Goal: Task Accomplishment & Management: Complete application form

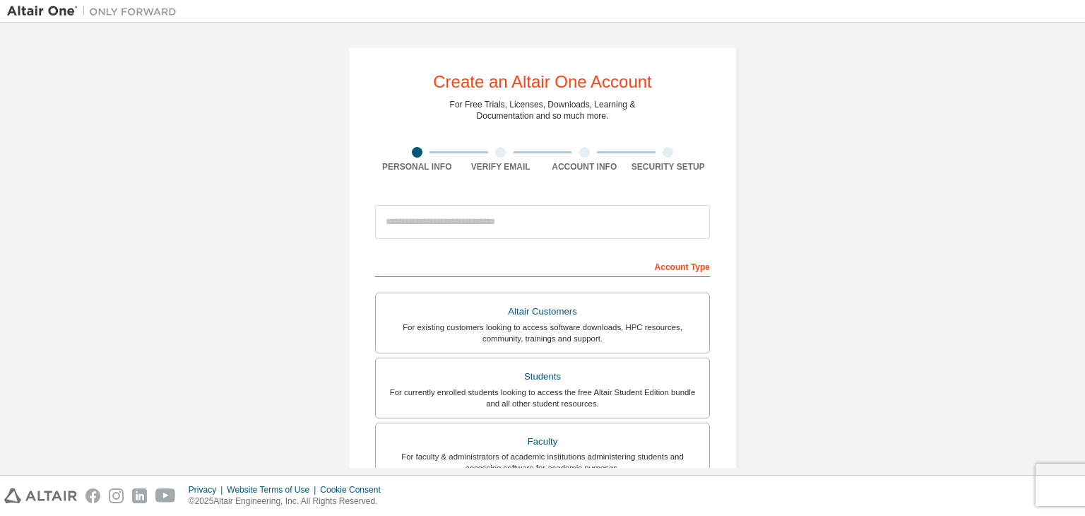
scroll to position [307, 0]
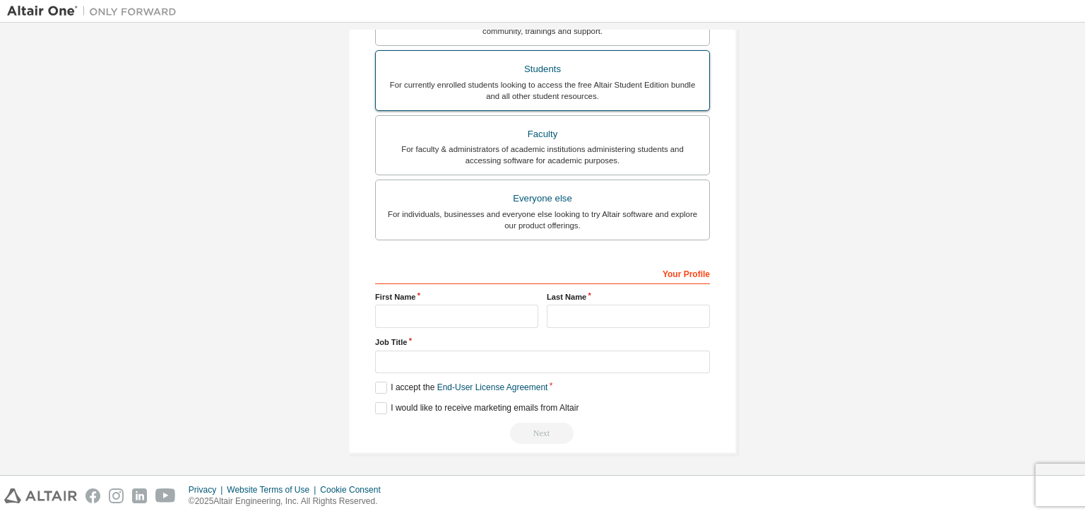
click at [542, 85] on div "For currently enrolled students looking to access the free Altair Student Editi…" at bounding box center [542, 90] width 316 height 23
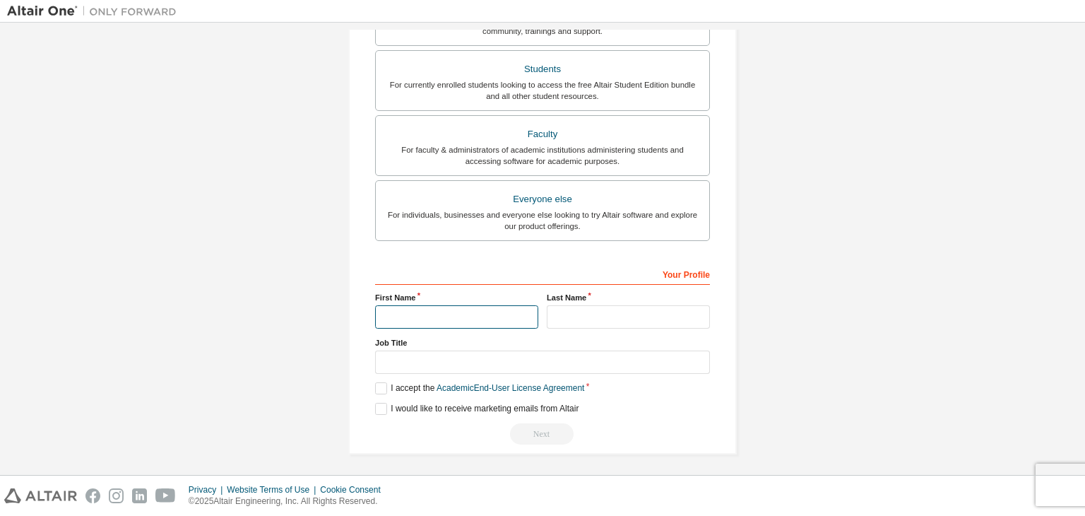
click at [434, 317] on input "text" at bounding box center [456, 316] width 163 height 23
type input "******"
click at [559, 314] on input "text" at bounding box center [628, 316] width 163 height 23
type input "********"
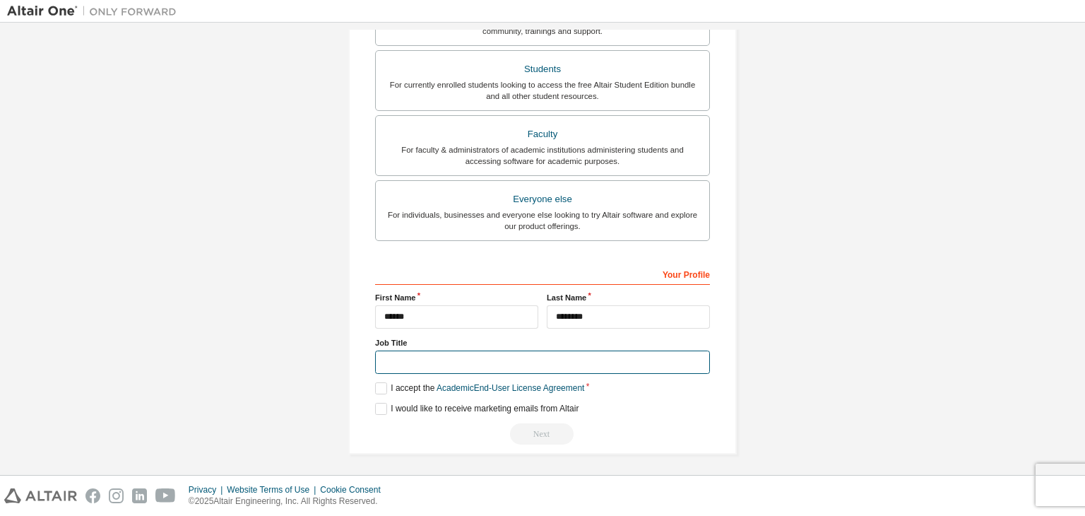
click at [545, 362] on input "text" at bounding box center [542, 361] width 335 height 23
type input "*******"
click at [384, 382] on label "I accept the Academic End-User License Agreement" at bounding box center [479, 388] width 209 height 12
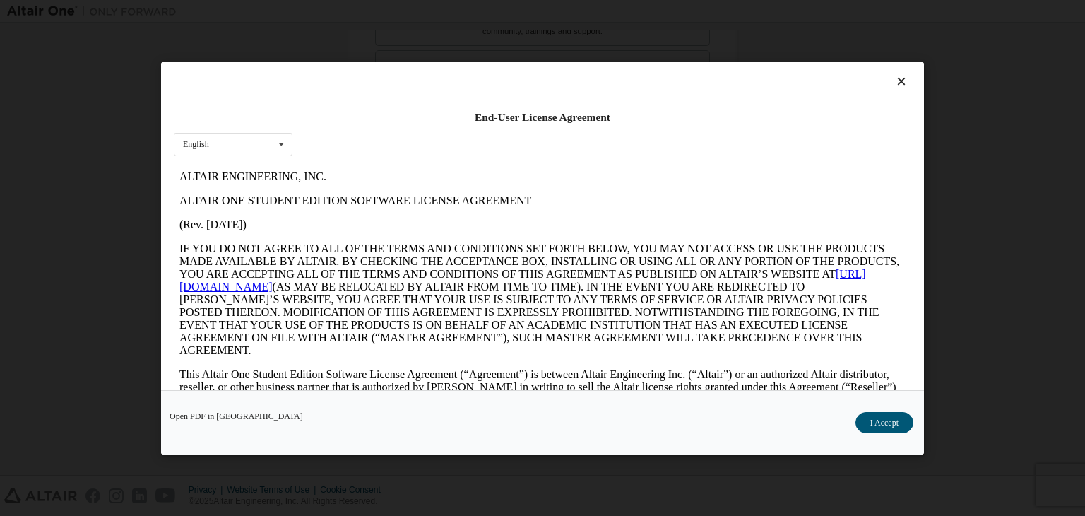
scroll to position [0, 0]
click at [884, 424] on button "I Accept" at bounding box center [884, 422] width 58 height 21
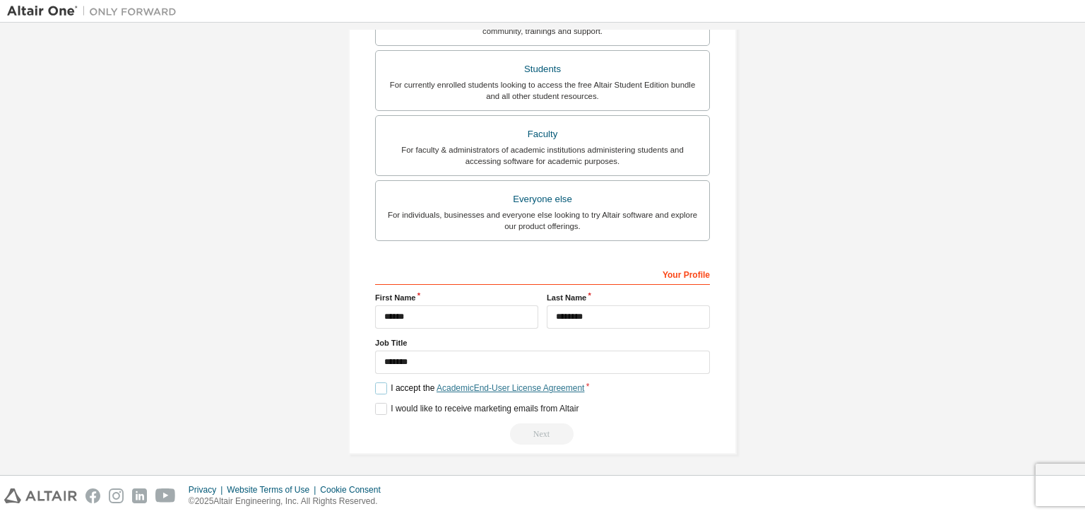
click at [494, 383] on link "Academic End-User License Agreement" at bounding box center [510, 388] width 148 height 10
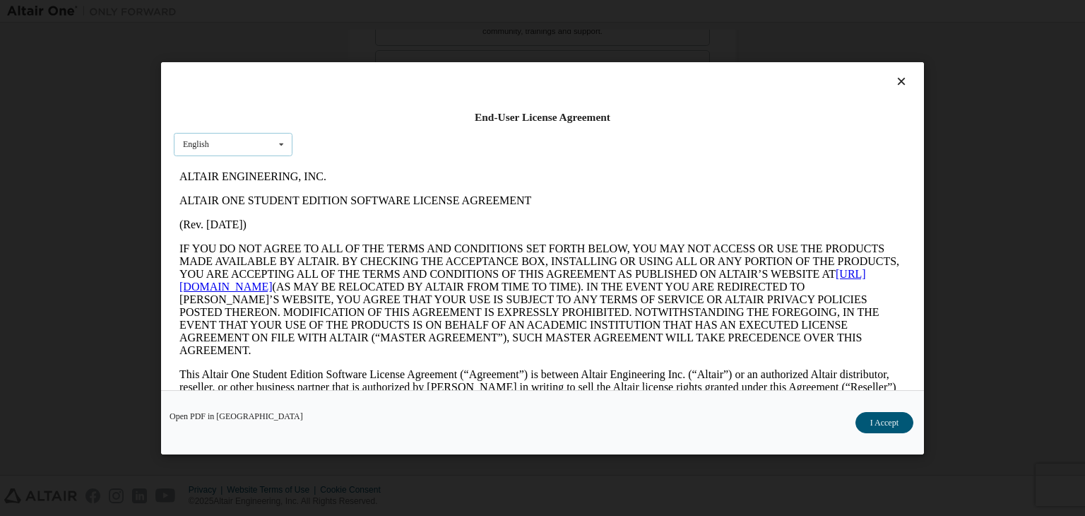
click at [284, 144] on icon at bounding box center [282, 144] width 18 height 22
click at [268, 169] on div "English" at bounding box center [232, 166] width 117 height 23
click at [874, 429] on button "I Accept" at bounding box center [884, 422] width 58 height 21
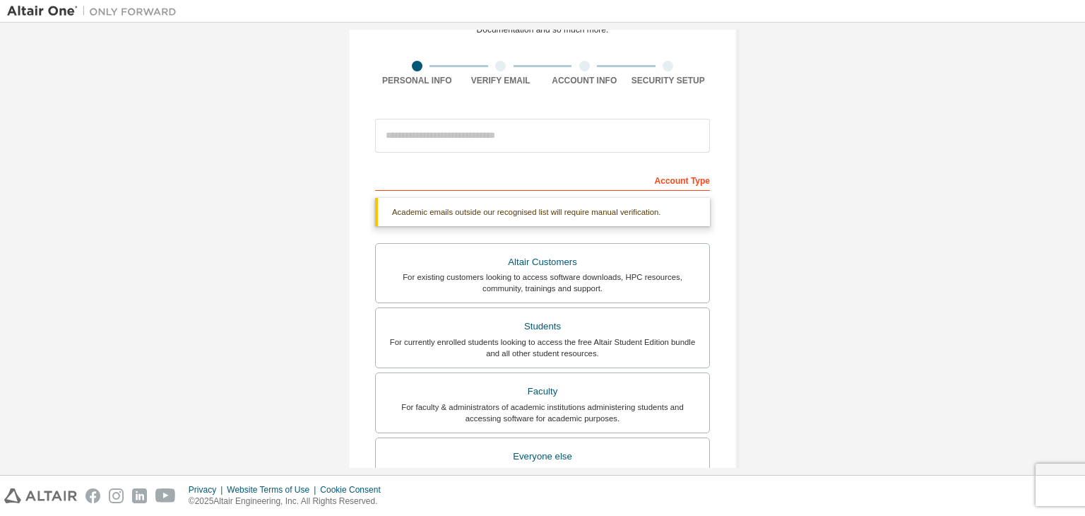
scroll to position [344, 0]
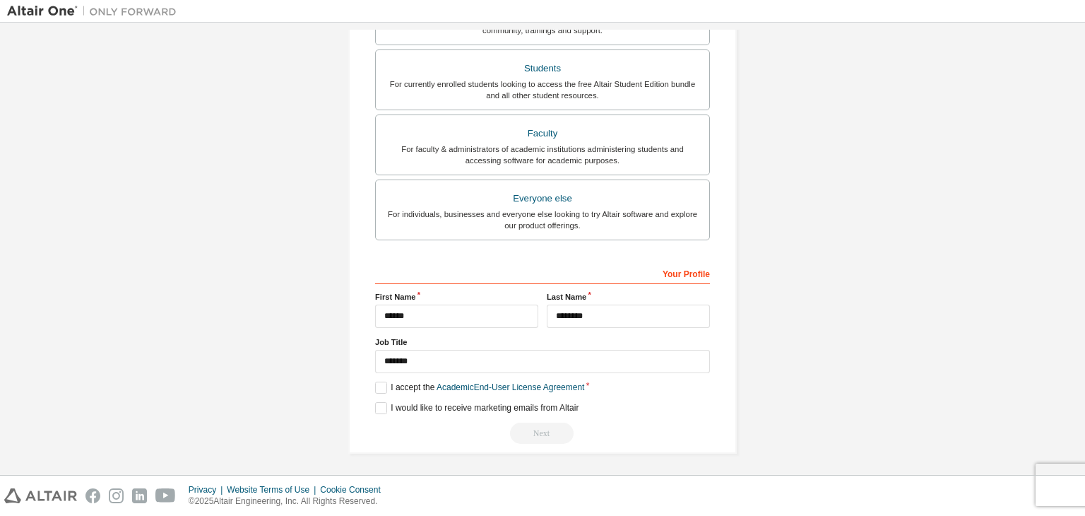
click at [548, 422] on div "Next" at bounding box center [542, 432] width 335 height 21
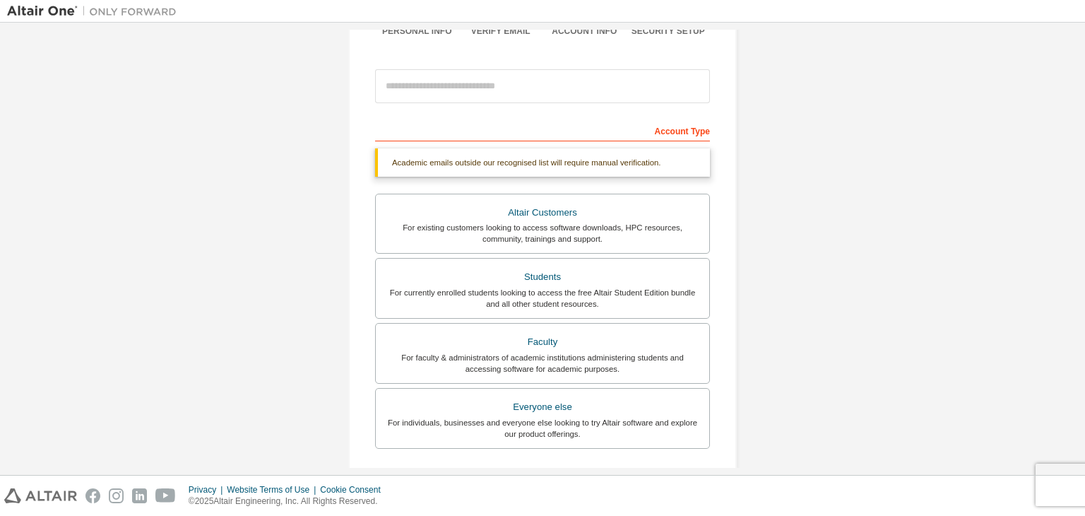
scroll to position [132, 0]
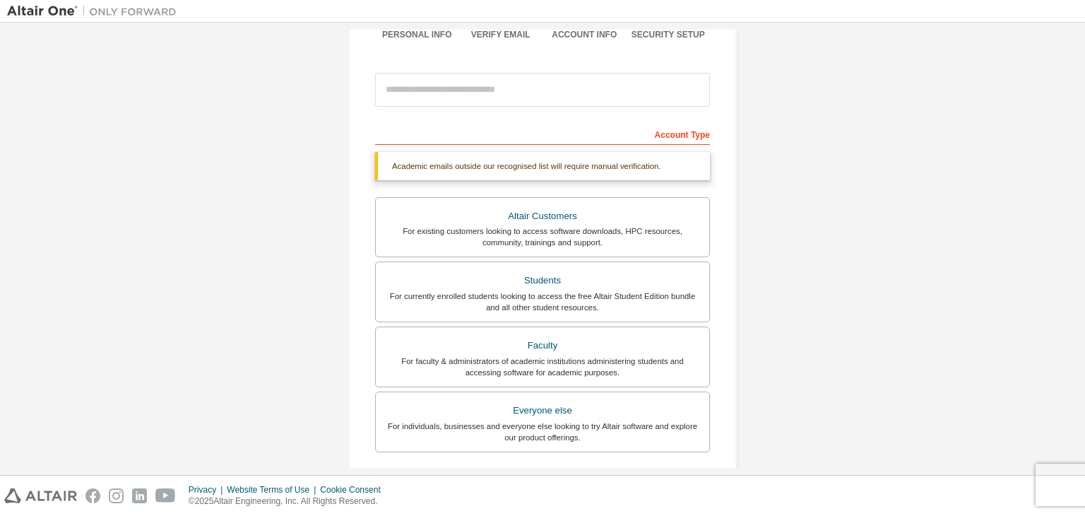
click at [679, 297] on div "For currently enrolled students looking to access the free Altair Student Editi…" at bounding box center [542, 301] width 316 height 23
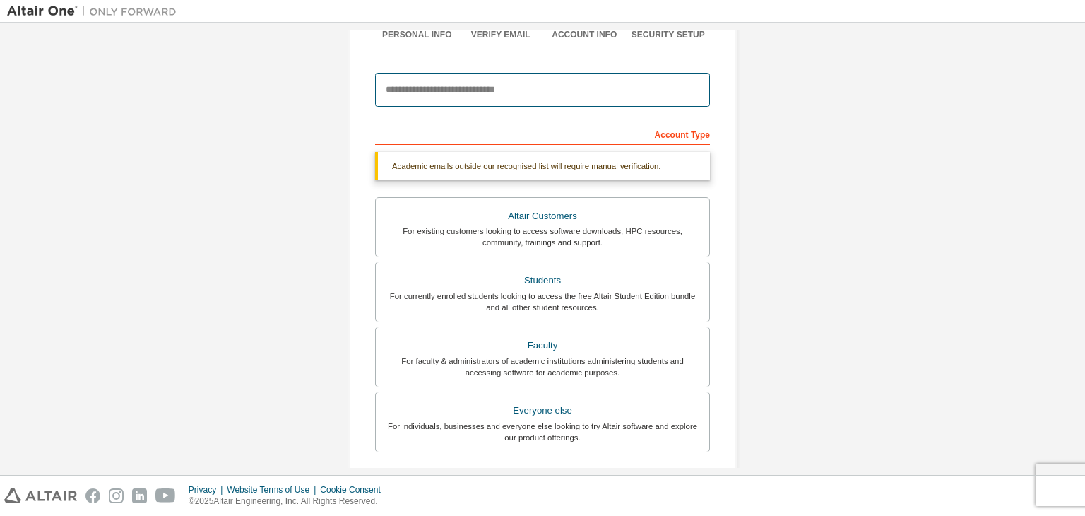
click at [646, 93] on input "email" at bounding box center [542, 90] width 335 height 34
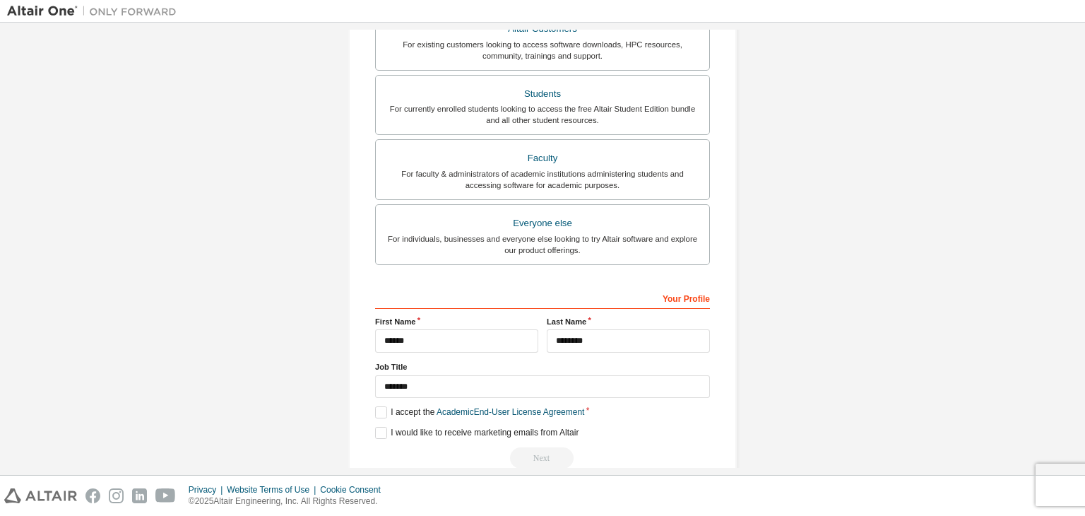
scroll to position [356, 0]
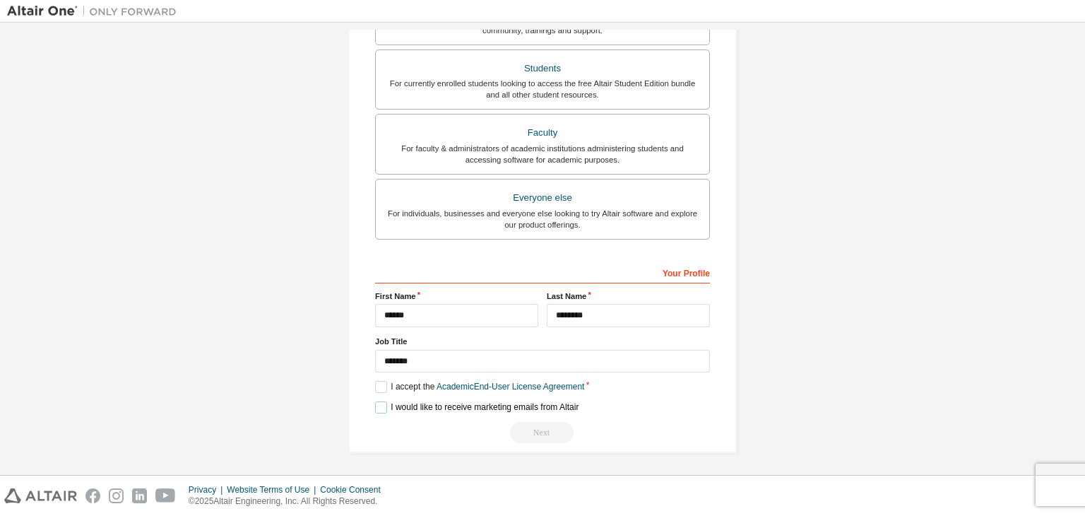
click at [475, 403] on label "I would like to receive marketing emails from Altair" at bounding box center [476, 407] width 203 height 12
click at [542, 427] on div "Next" at bounding box center [542, 432] width 335 height 21
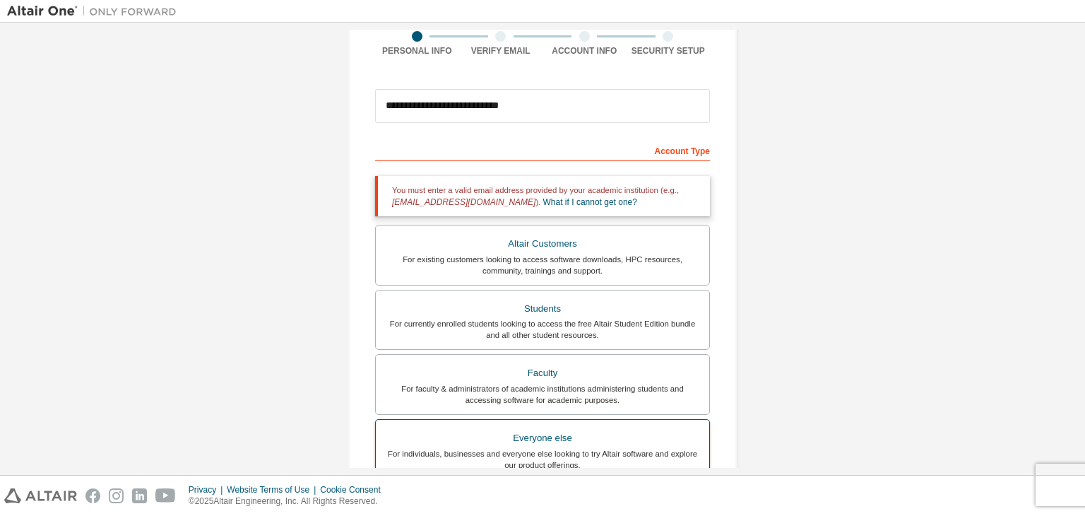
scroll to position [105, 0]
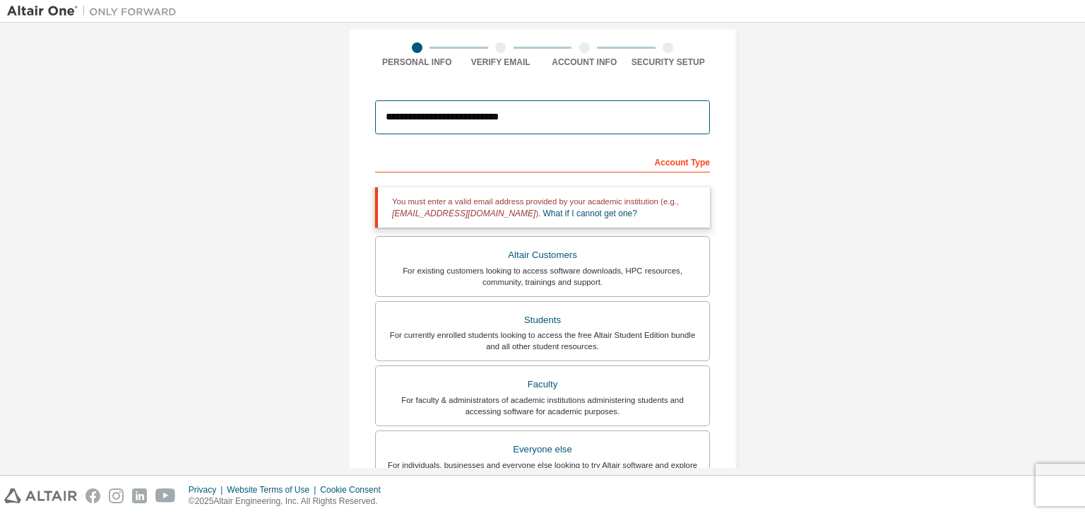
click at [471, 116] on input "**********" at bounding box center [542, 117] width 335 height 34
click at [501, 116] on input "**********" at bounding box center [542, 117] width 335 height 34
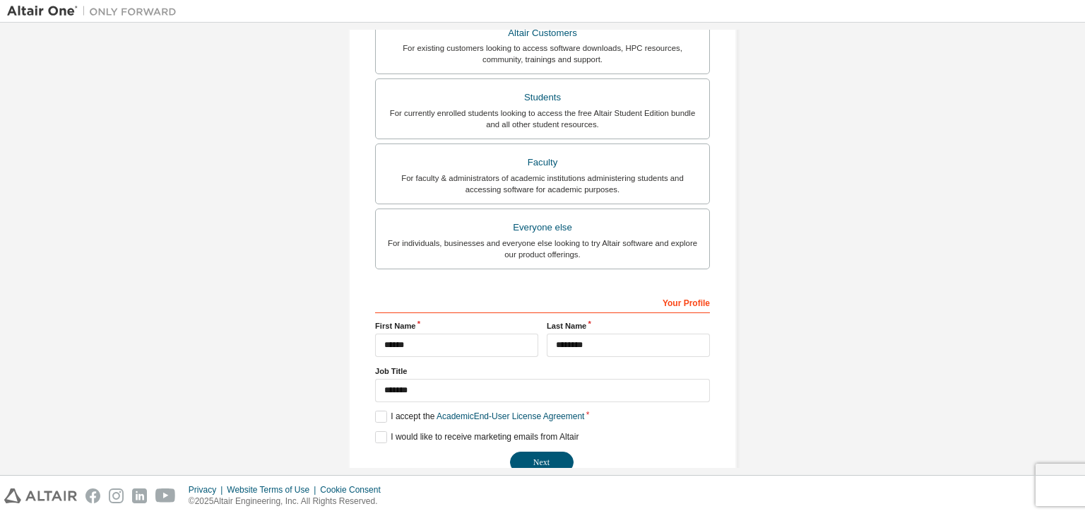
scroll to position [344, 0]
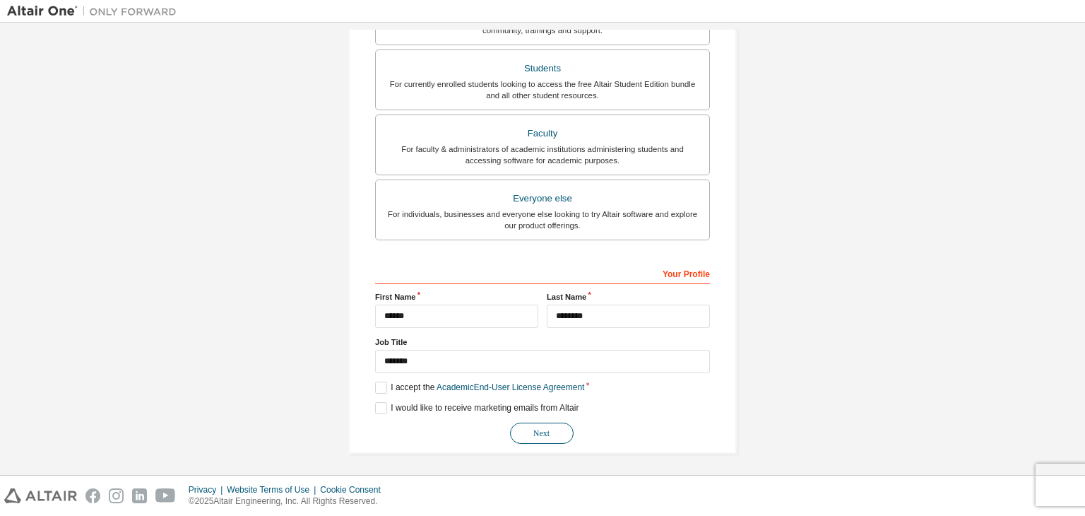
click at [523, 436] on button "Next" at bounding box center [542, 432] width 64 height 21
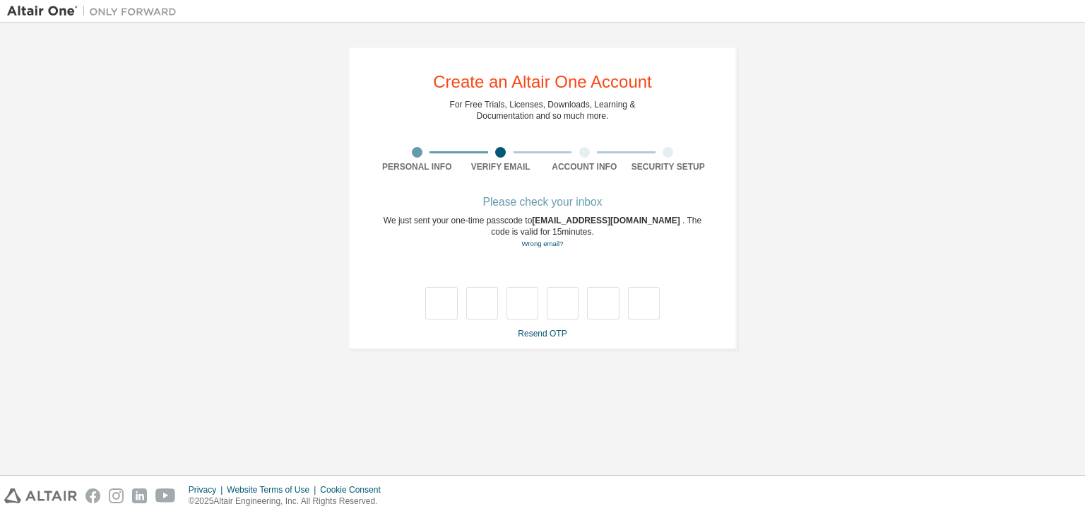
click at [563, 203] on div "Please check your inbox" at bounding box center [542, 202] width 335 height 8
click at [450, 315] on input "text" at bounding box center [441, 303] width 32 height 32
click at [528, 338] on link "Resend OTP" at bounding box center [542, 333] width 49 height 10
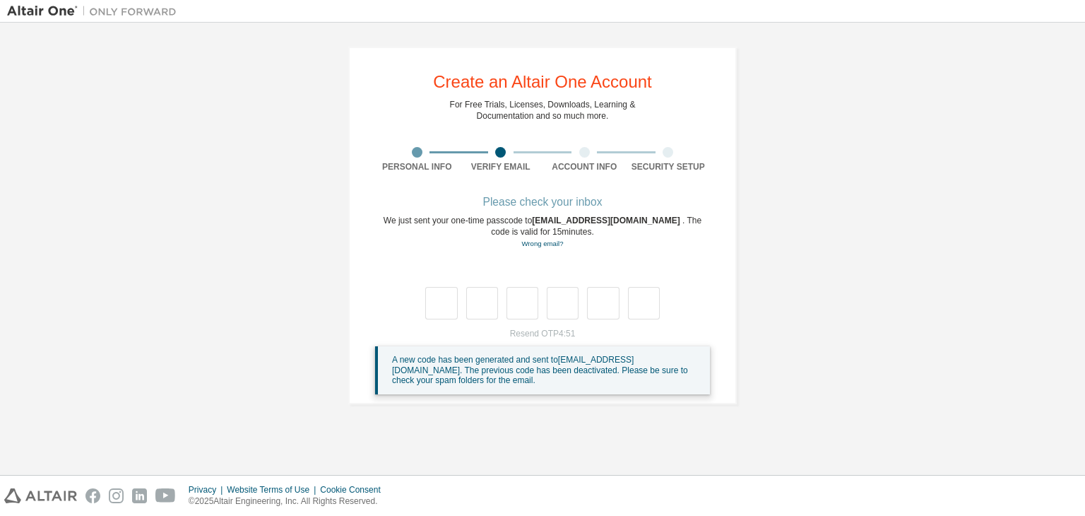
click at [540, 201] on div "Please check your inbox" at bounding box center [542, 202] width 335 height 8
click at [447, 307] on input "text" at bounding box center [441, 303] width 32 height 32
click at [493, 305] on input "text" at bounding box center [482, 303] width 32 height 32
click at [535, 301] on input "text" at bounding box center [522, 303] width 32 height 32
click at [545, 247] on link "Wrong email?" at bounding box center [542, 243] width 42 height 8
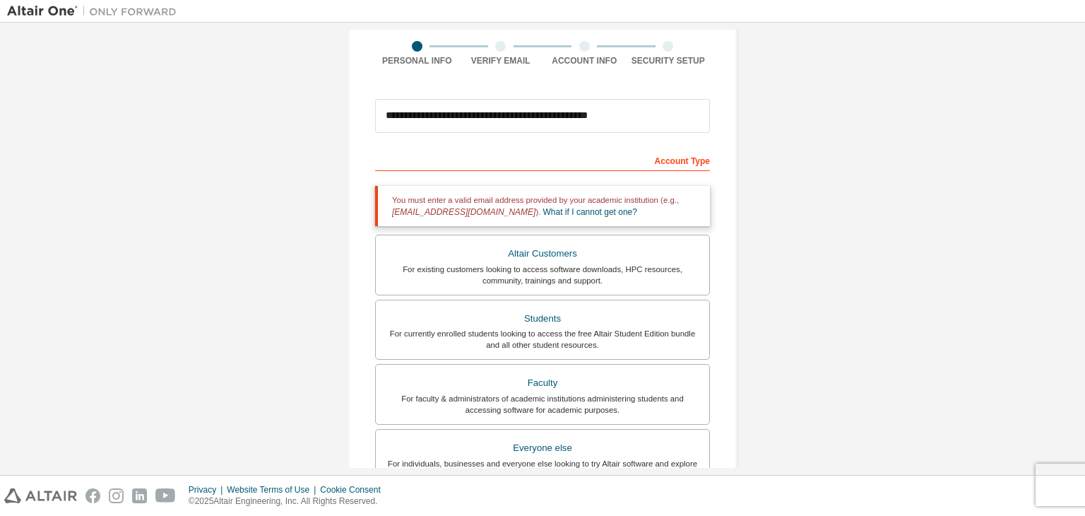
scroll to position [105, 0]
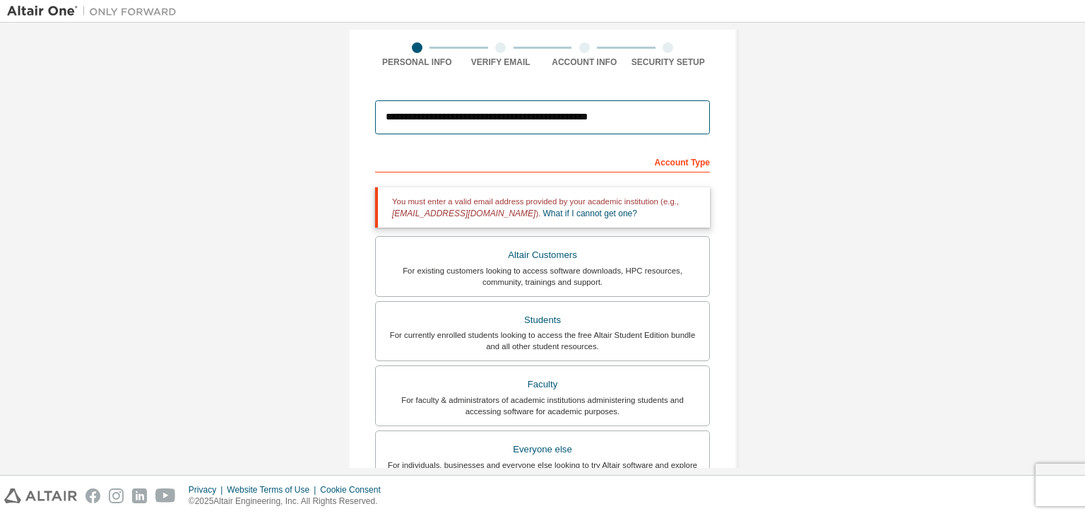
click at [662, 124] on input "**********" at bounding box center [542, 117] width 335 height 34
click at [449, 119] on input "**********" at bounding box center [542, 117] width 335 height 34
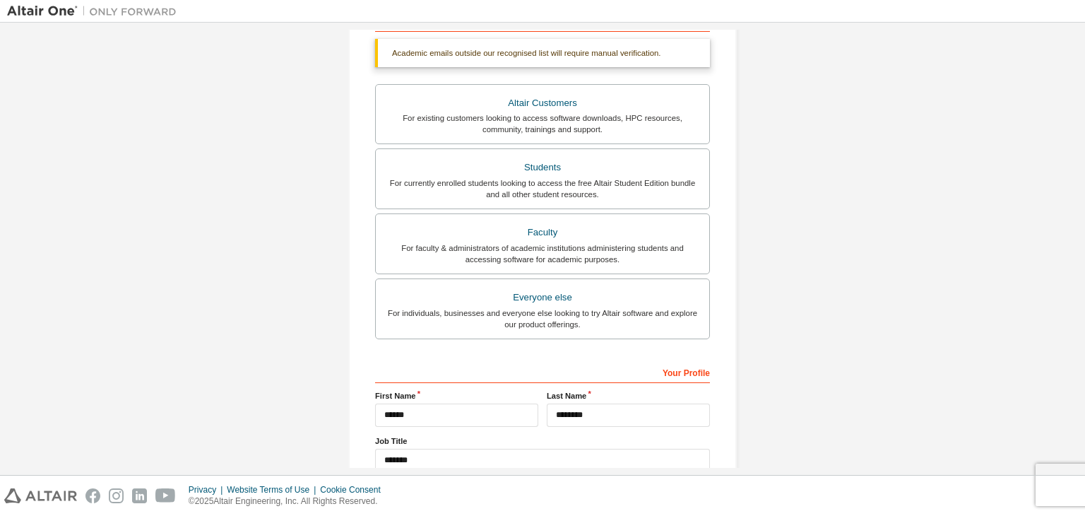
scroll to position [344, 0]
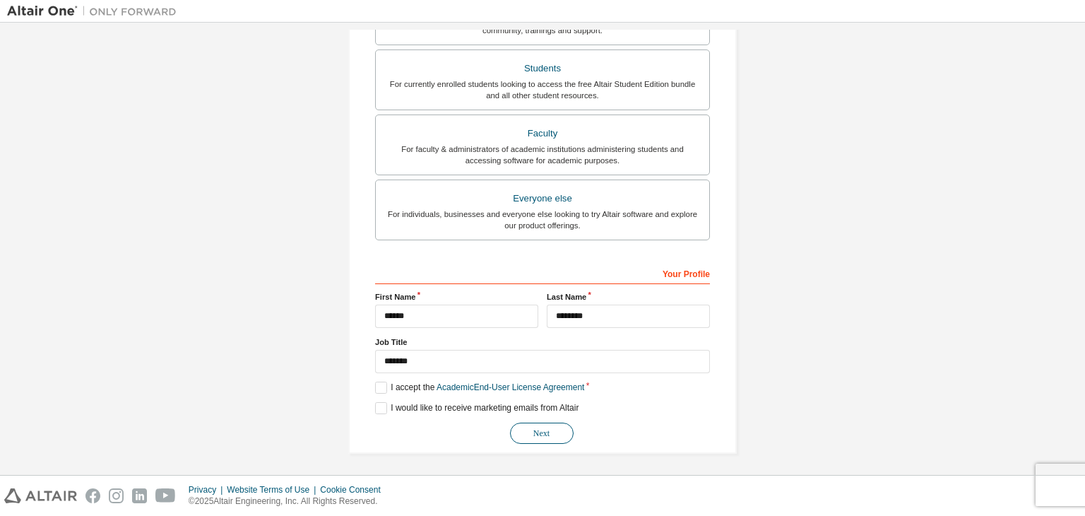
type input "**********"
click at [531, 426] on button "Next" at bounding box center [542, 432] width 64 height 21
click at [452, 408] on label "I would like to receive marketing emails from Altair" at bounding box center [476, 408] width 203 height 12
